Goal: Task Accomplishment & Management: Use online tool/utility

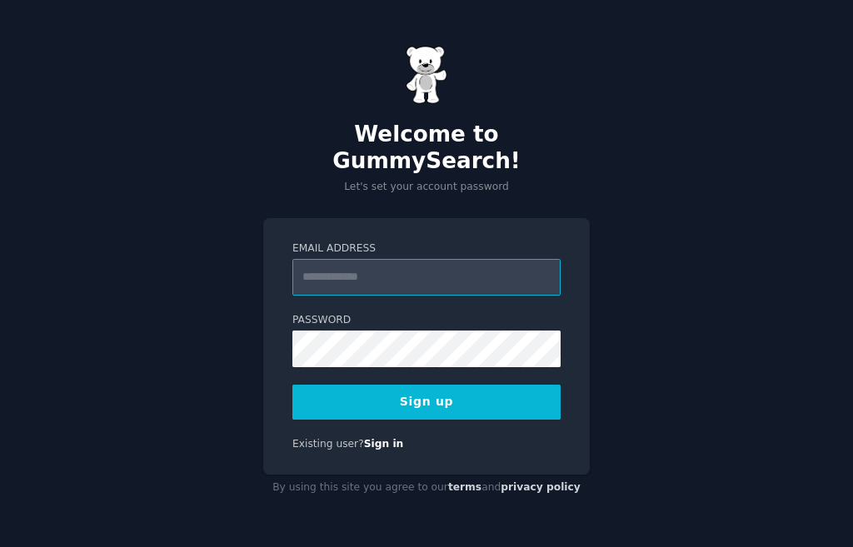
click at [332, 266] on input "Email Address" at bounding box center [426, 277] width 268 height 37
click at [327, 259] on input "***" at bounding box center [426, 277] width 268 height 37
click at [377, 259] on input "*****" at bounding box center [426, 277] width 268 height 37
type input "**********"
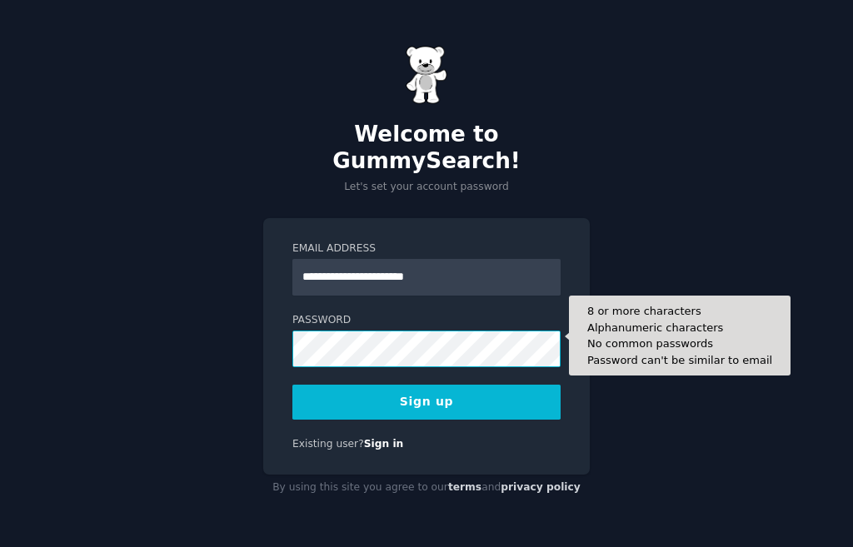
click at [292, 385] on button "Sign up" at bounding box center [426, 402] width 268 height 35
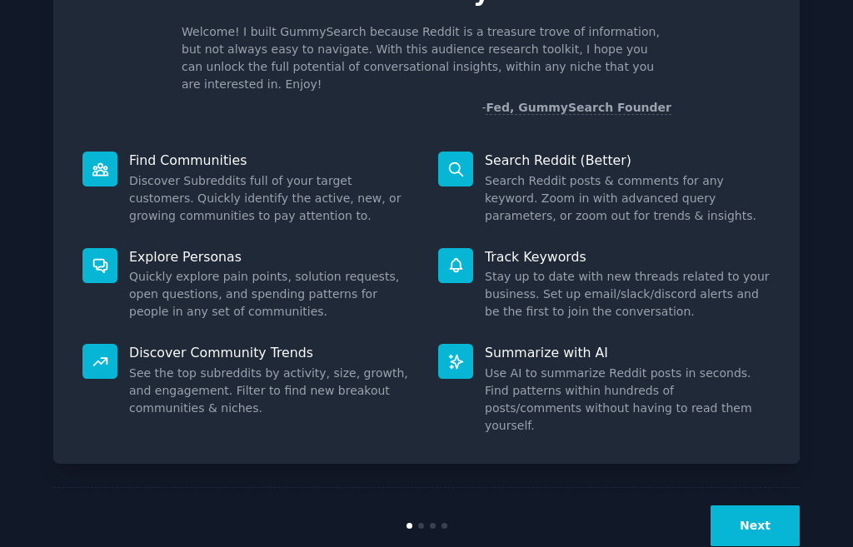
scroll to position [105, 0]
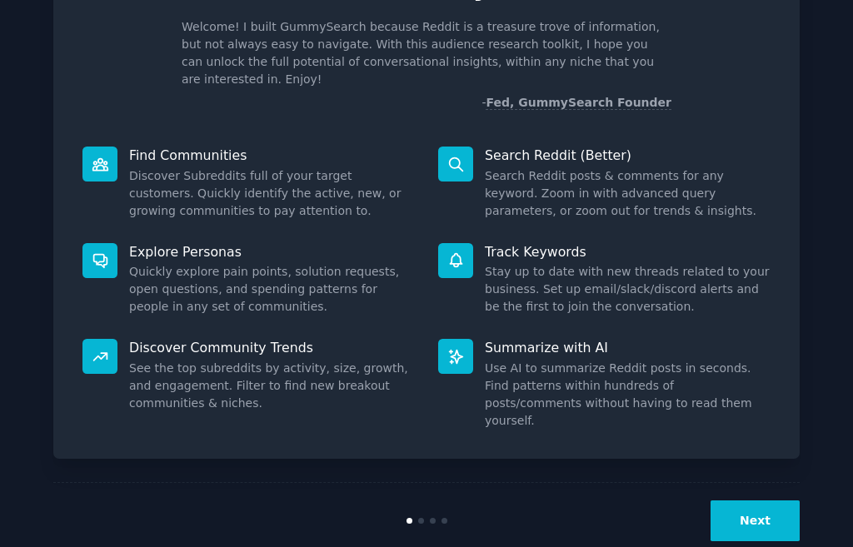
click at [740, 501] on button "Next" at bounding box center [754, 521] width 89 height 41
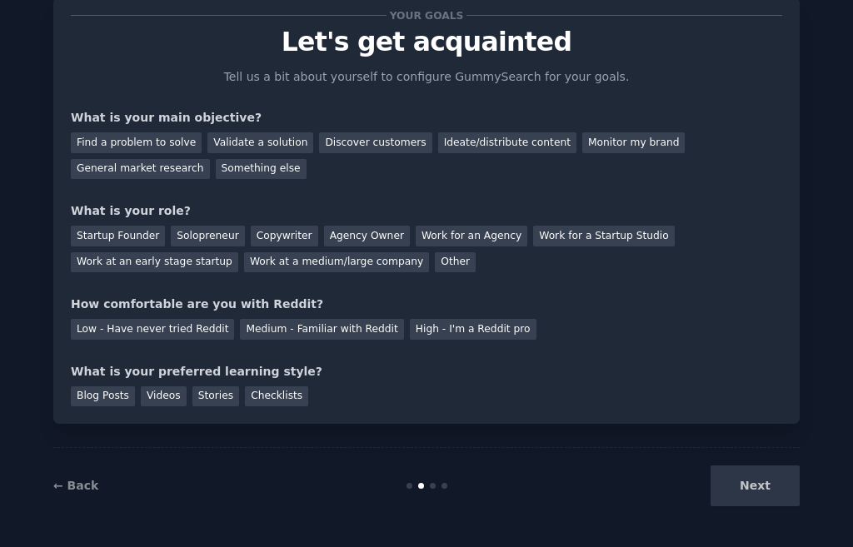
scroll to position [49, 0]
click at [739, 483] on div "Next" at bounding box center [675, 486] width 249 height 41
click at [216, 165] on div "Something else" at bounding box center [261, 169] width 91 height 21
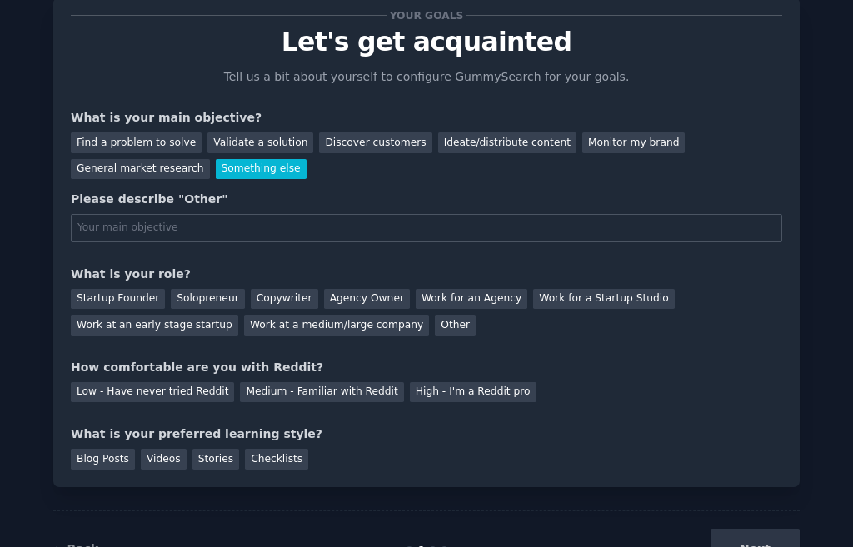
scroll to position [105, 0]
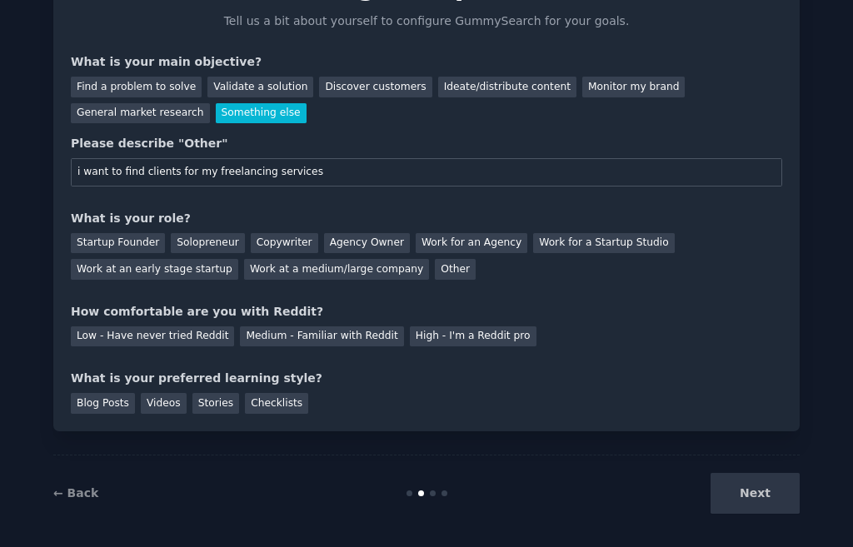
type input "i want to find clients for my freelancing services"
click at [278, 140] on div "Please describe "Other"" at bounding box center [426, 143] width 711 height 17
click at [435, 264] on div "Other" at bounding box center [455, 269] width 41 height 21
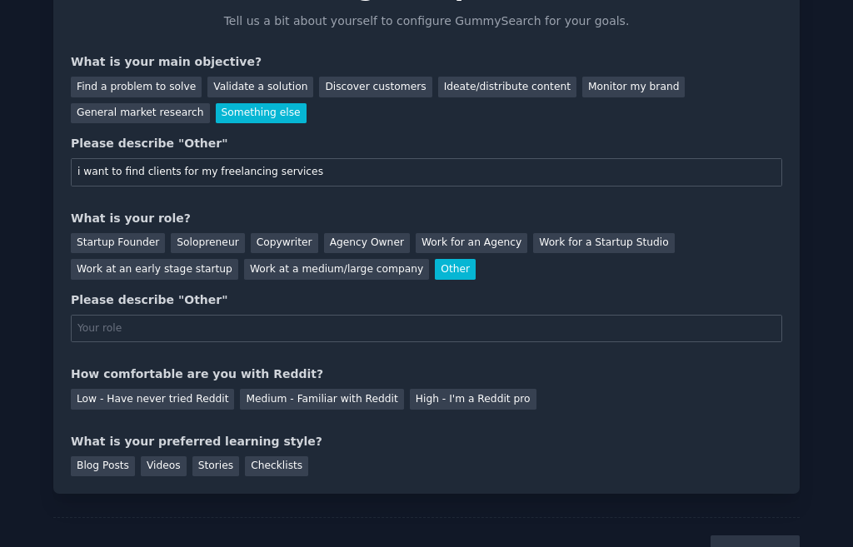
click at [81, 334] on input "text" at bounding box center [426, 329] width 711 height 28
type input "article writer,content writer,blog writer"
click at [139, 359] on div "Your goals Let's get acquainted Tell us a bit about yourself to configure Gummy…" at bounding box center [426, 217] width 711 height 517
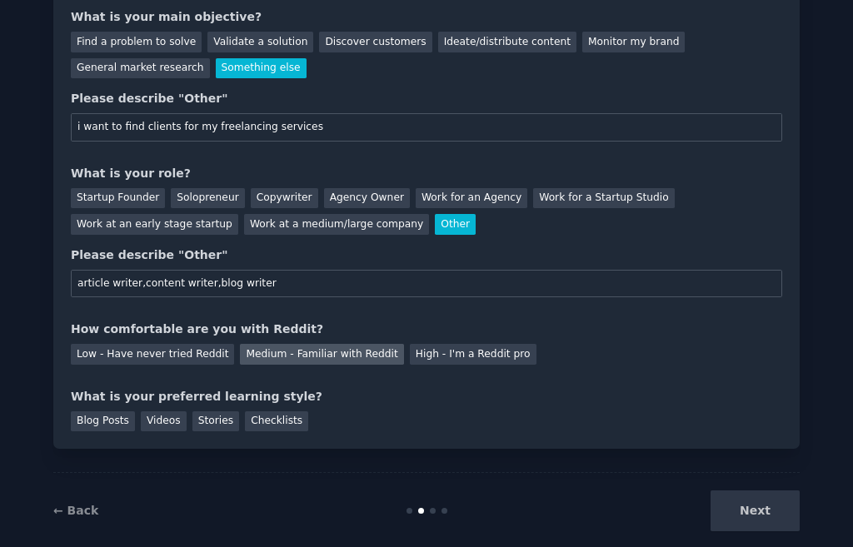
scroll to position [175, 0]
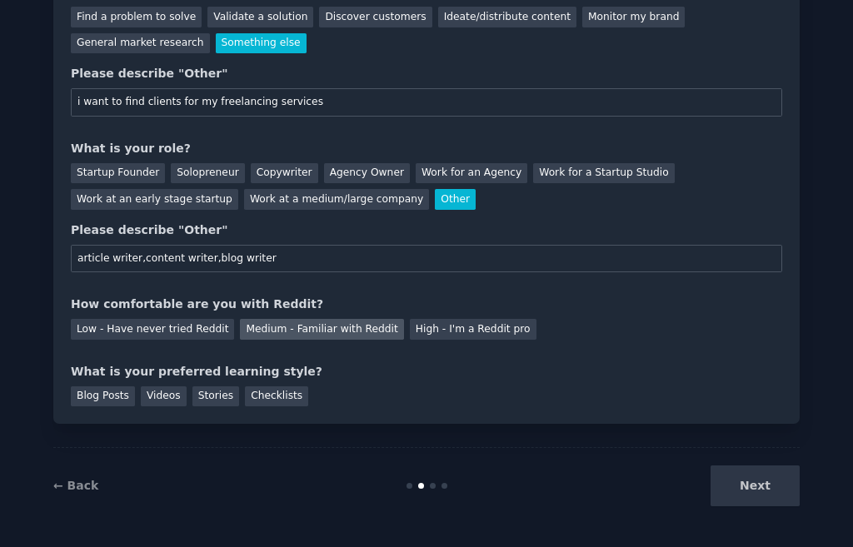
click at [272, 332] on div "Medium - Familiar with Reddit" at bounding box center [321, 329] width 163 height 21
click at [141, 392] on div "Videos" at bounding box center [164, 396] width 46 height 21
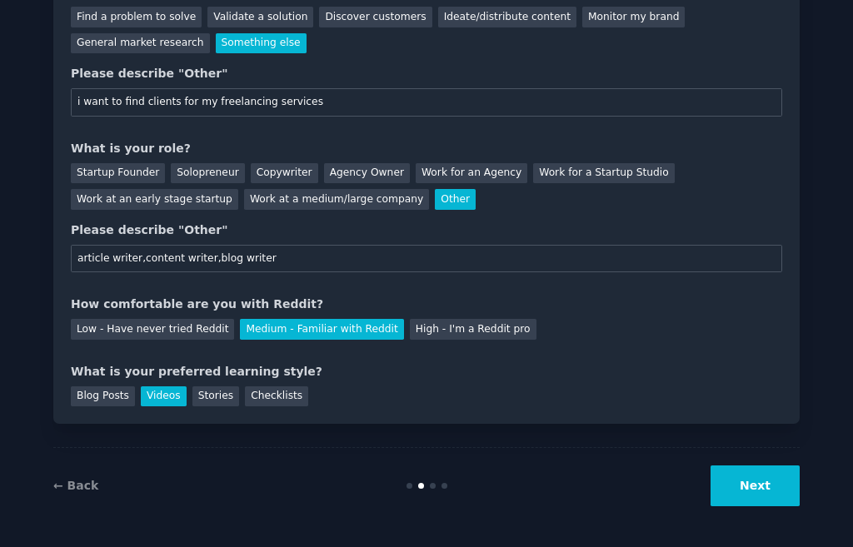
click at [737, 495] on button "Next" at bounding box center [754, 486] width 89 height 41
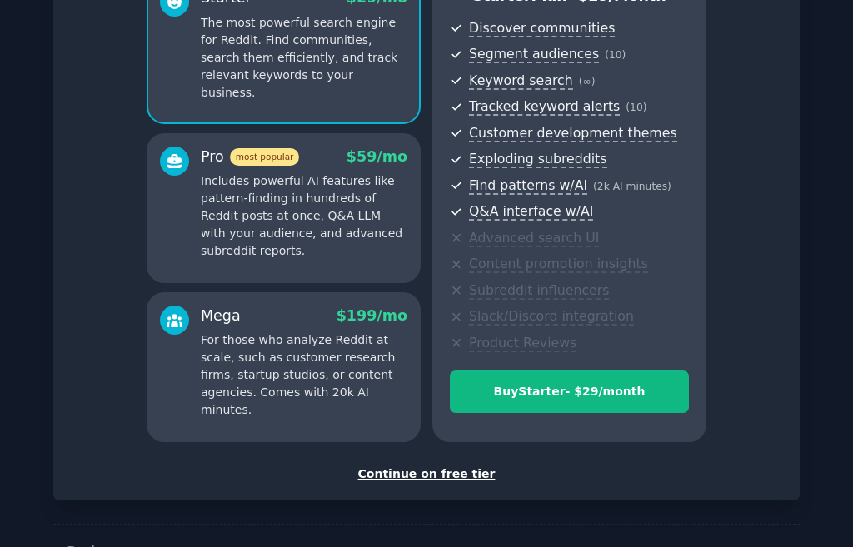
click at [476, 476] on div "Continue on free tier" at bounding box center [426, 474] width 711 height 17
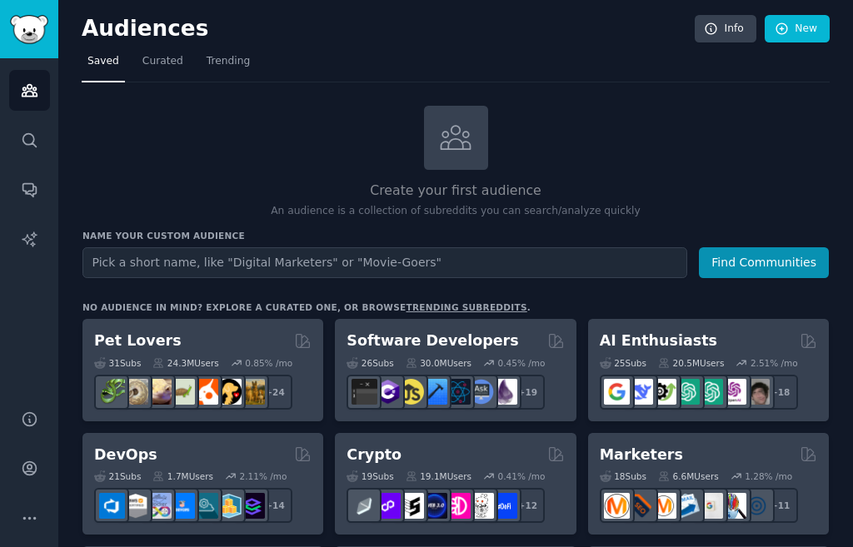
click at [0, 302] on div "Audiences Search Conversations AI Reports" at bounding box center [29, 223] width 58 height 331
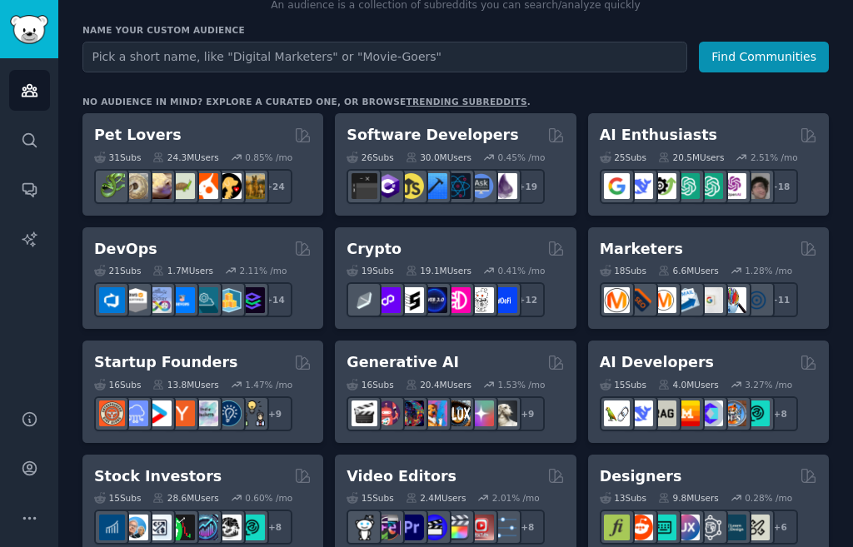
scroll to position [250, 0]
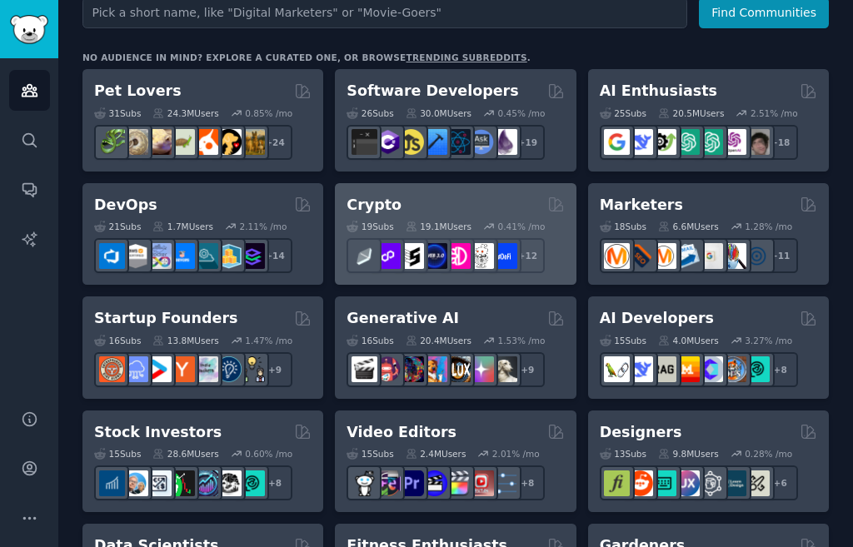
click at [476, 196] on div "Crypto" at bounding box center [454, 205] width 217 height 21
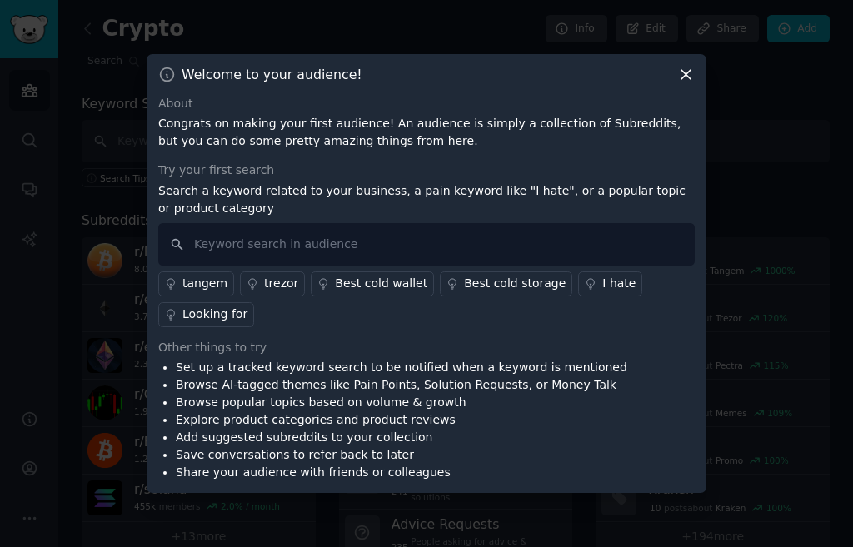
click at [687, 72] on icon at bounding box center [685, 74] width 17 height 17
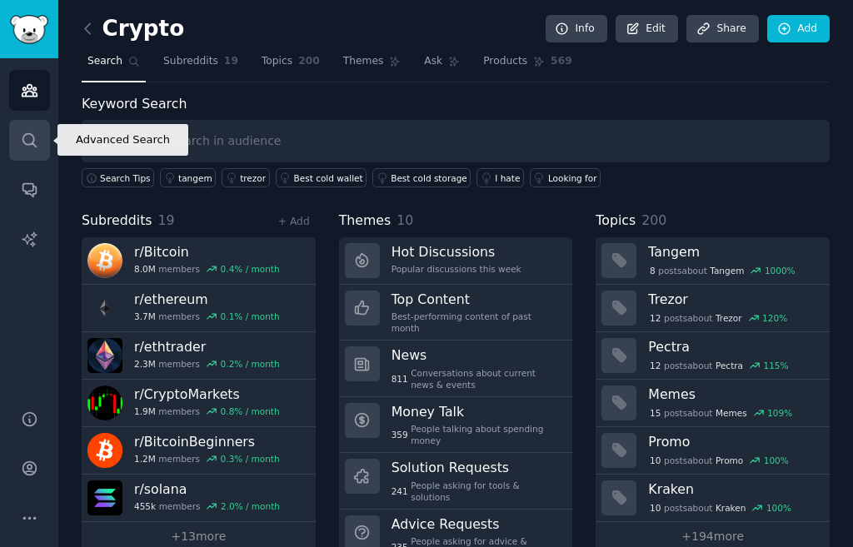
click at [36, 142] on icon "Sidebar" at bounding box center [29, 140] width 17 height 17
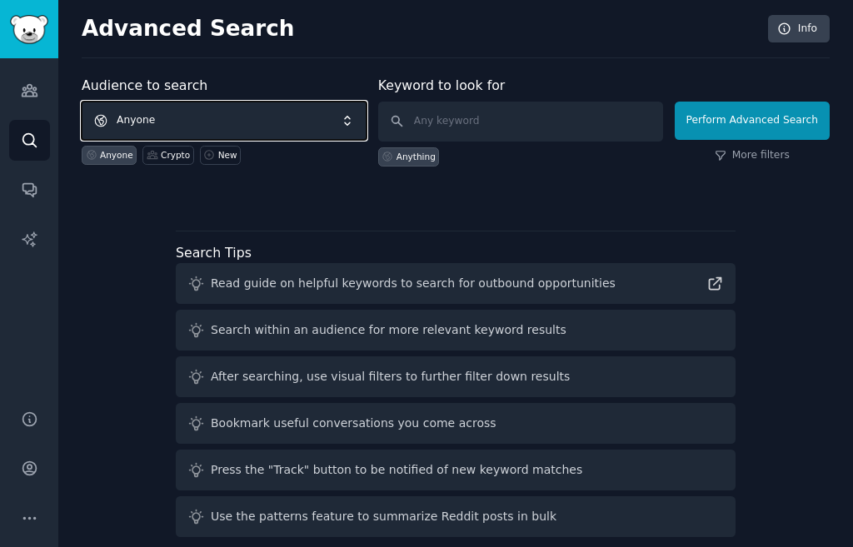
click at [326, 123] on span "Anyone" at bounding box center [224, 121] width 285 height 38
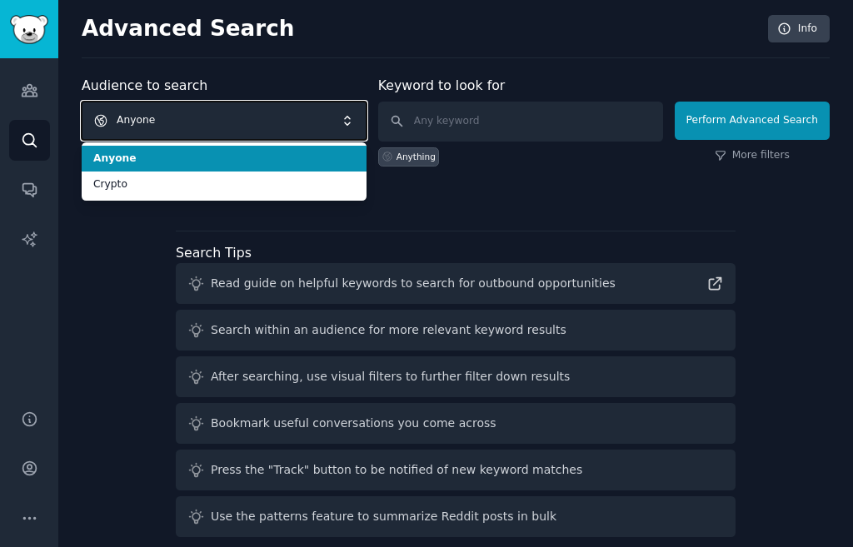
click at [357, 123] on span "Anyone" at bounding box center [224, 121] width 285 height 38
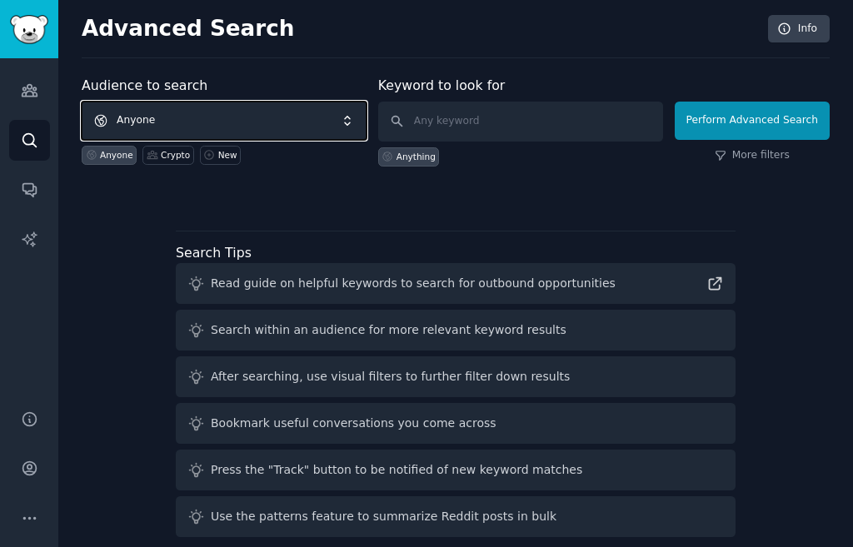
click at [271, 118] on span "Anyone" at bounding box center [224, 121] width 285 height 38
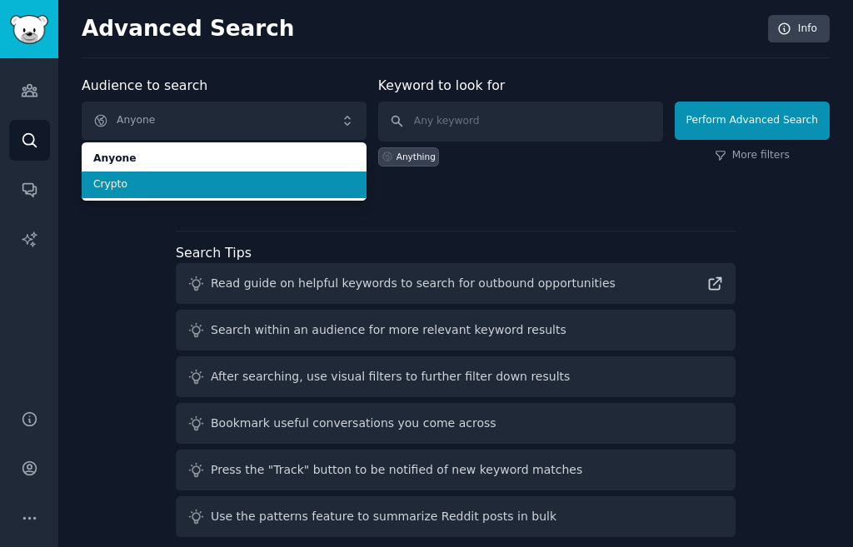
click at [142, 186] on span "Crypto" at bounding box center [224, 184] width 262 height 15
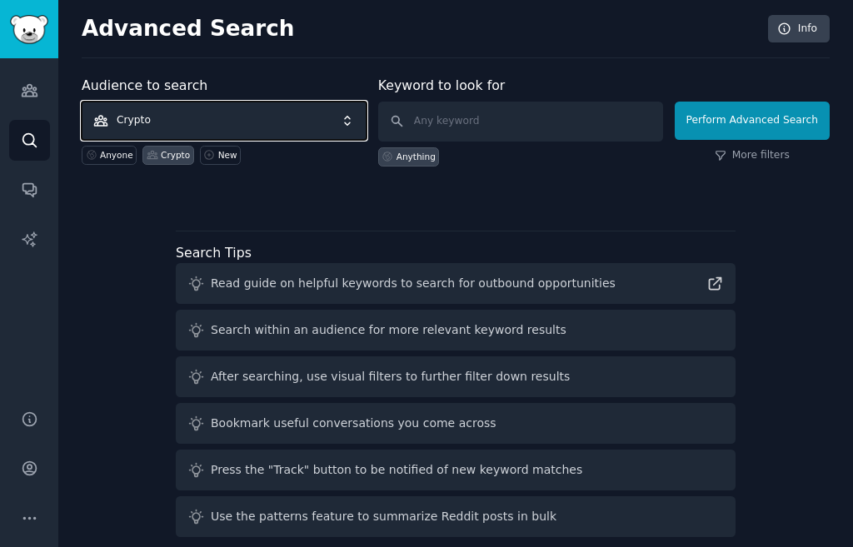
click at [202, 125] on span "Crypto" at bounding box center [224, 121] width 285 height 38
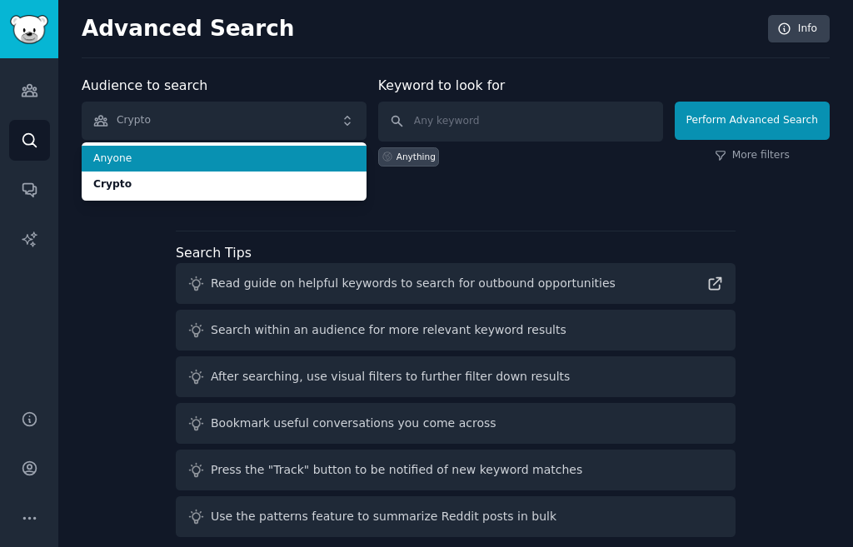
click at [168, 152] on span "Anyone" at bounding box center [224, 159] width 262 height 15
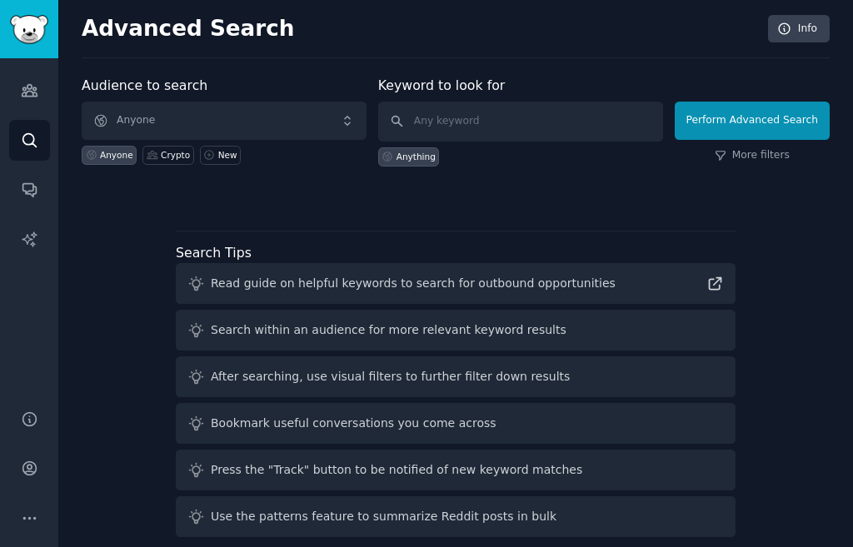
drag, startPoint x: 785, startPoint y: 1, endPoint x: 0, endPoint y: 248, distance: 823.5
click at [0, 248] on div "Audiences Search Conversations AI Reports" at bounding box center [29, 223] width 58 height 331
click at [516, 114] on input "text" at bounding box center [520, 122] width 285 height 40
